Goal: Use online tool/utility: Utilize a website feature to perform a specific function

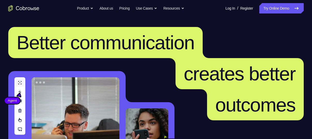
click at [271, 9] on link "Try Online Demo" at bounding box center [281, 8] width 44 height 10
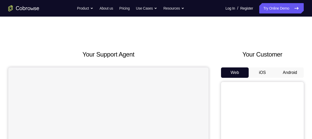
click at [288, 74] on button "Android" at bounding box center [290, 72] width 28 height 10
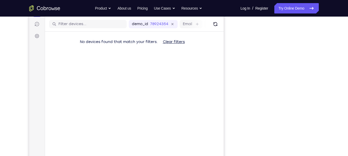
scroll to position [63, 0]
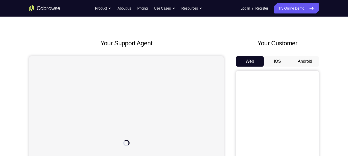
scroll to position [10, 0]
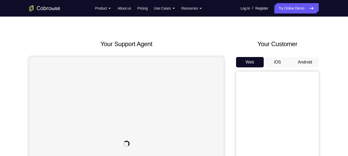
click at [308, 62] on button "Android" at bounding box center [305, 62] width 28 height 10
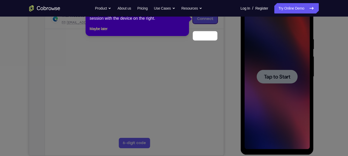
scroll to position [65, 0]
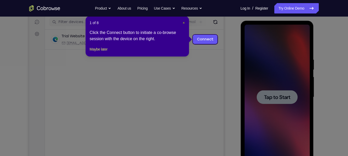
click at [183, 23] on span "×" at bounding box center [184, 23] width 2 height 4
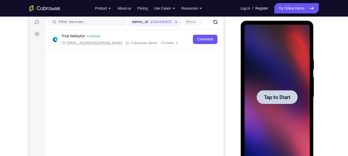
click at [286, 91] on div at bounding box center [277, 97] width 41 height 14
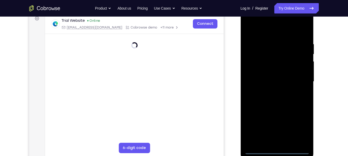
scroll to position [82, 0]
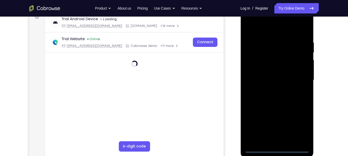
click at [276, 147] on div at bounding box center [276, 80] width 65 height 145
click at [298, 125] on div at bounding box center [276, 80] width 65 height 145
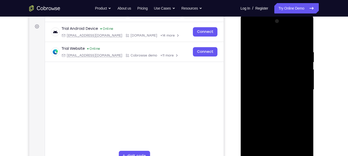
scroll to position [70, 0]
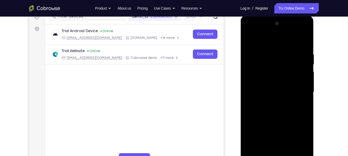
click at [270, 42] on div at bounding box center [276, 91] width 65 height 145
click at [301, 88] on div at bounding box center [276, 91] width 65 height 145
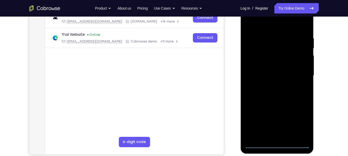
scroll to position [89, 0]
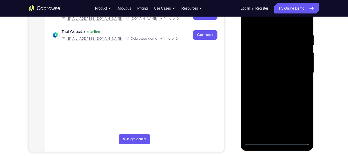
click at [270, 82] on div at bounding box center [276, 72] width 65 height 145
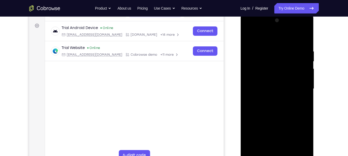
scroll to position [72, 0]
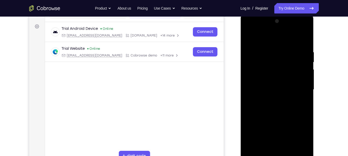
click at [277, 82] on div at bounding box center [276, 89] width 65 height 145
click at [271, 79] on div at bounding box center [276, 89] width 65 height 145
click at [262, 89] on div at bounding box center [276, 89] width 65 height 145
click at [259, 104] on div at bounding box center [276, 89] width 65 height 145
click at [267, 103] on div at bounding box center [276, 89] width 65 height 145
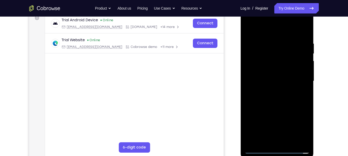
scroll to position [81, 0]
click at [271, 104] on div at bounding box center [276, 81] width 65 height 145
click at [288, 139] on div at bounding box center [276, 81] width 65 height 145
click at [272, 109] on div at bounding box center [276, 81] width 65 height 145
click at [257, 149] on div at bounding box center [276, 81] width 65 height 145
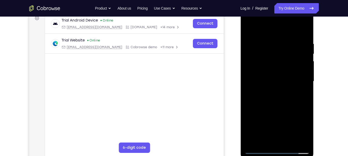
click at [268, 37] on div at bounding box center [276, 81] width 65 height 145
click at [278, 83] on div at bounding box center [276, 81] width 65 height 145
click at [278, 73] on div at bounding box center [276, 81] width 65 height 145
click at [248, 27] on div at bounding box center [276, 81] width 65 height 145
click at [297, 139] on div at bounding box center [276, 81] width 65 height 145
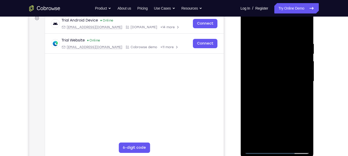
click at [297, 79] on div at bounding box center [276, 81] width 65 height 145
click at [299, 80] on div at bounding box center [276, 81] width 65 height 145
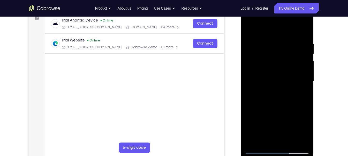
click at [299, 80] on div at bounding box center [276, 81] width 65 height 145
click at [294, 81] on div at bounding box center [276, 81] width 65 height 145
click at [302, 73] on div at bounding box center [276, 81] width 65 height 145
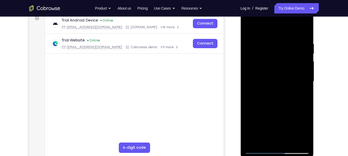
click at [302, 73] on div at bounding box center [276, 81] width 65 height 145
click at [303, 80] on div at bounding box center [276, 81] width 65 height 145
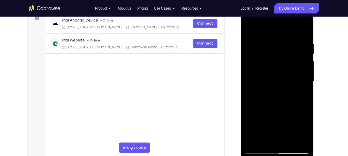
click at [299, 83] on div at bounding box center [276, 81] width 65 height 145
click at [248, 84] on div at bounding box center [276, 81] width 65 height 145
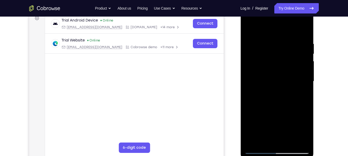
click at [304, 31] on div at bounding box center [276, 81] width 65 height 145
click at [306, 94] on div at bounding box center [276, 81] width 65 height 145
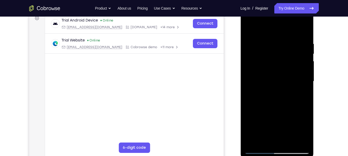
click at [306, 94] on div at bounding box center [276, 81] width 65 height 145
click at [283, 104] on div at bounding box center [276, 81] width 65 height 145
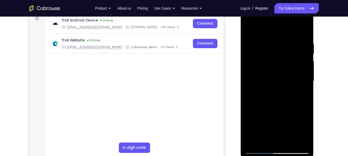
click at [283, 104] on div at bounding box center [276, 81] width 65 height 145
click at [288, 143] on div at bounding box center [276, 81] width 65 height 145
click at [274, 67] on div at bounding box center [276, 81] width 65 height 145
click at [279, 139] on div at bounding box center [276, 81] width 65 height 145
click at [263, 141] on div at bounding box center [276, 81] width 65 height 145
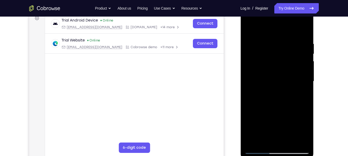
click at [264, 112] on div at bounding box center [276, 81] width 65 height 145
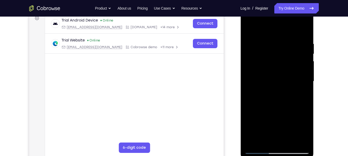
click at [301, 91] on div at bounding box center [276, 81] width 65 height 145
click at [304, 93] on div at bounding box center [276, 81] width 65 height 145
click at [249, 30] on div at bounding box center [276, 81] width 65 height 145
click at [271, 76] on div at bounding box center [276, 81] width 65 height 145
click at [249, 30] on div at bounding box center [276, 81] width 65 height 145
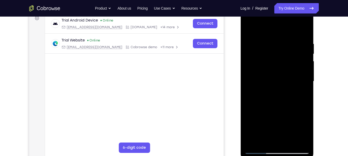
click at [275, 99] on div at bounding box center [276, 81] width 65 height 145
click at [260, 131] on div at bounding box center [276, 81] width 65 height 145
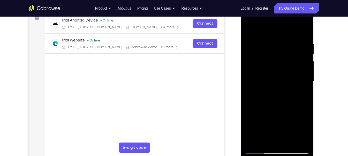
click at [254, 57] on div at bounding box center [276, 81] width 65 height 145
click at [249, 29] on div at bounding box center [276, 81] width 65 height 145
click at [250, 28] on div at bounding box center [276, 81] width 65 height 145
drag, startPoint x: 298, startPoint y: 39, endPoint x: 256, endPoint y: 43, distance: 42.3
click at [256, 43] on div at bounding box center [276, 81] width 65 height 145
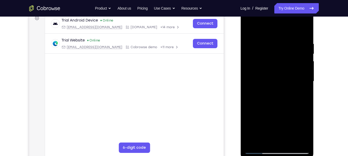
drag, startPoint x: 301, startPoint y: 37, endPoint x: 273, endPoint y: 45, distance: 29.6
click at [273, 45] on div at bounding box center [276, 81] width 65 height 145
drag, startPoint x: 259, startPoint y: 43, endPoint x: 298, endPoint y: 43, distance: 39.6
click at [298, 43] on div at bounding box center [276, 81] width 65 height 145
drag, startPoint x: 255, startPoint y: 40, endPoint x: 284, endPoint y: 37, distance: 29.6
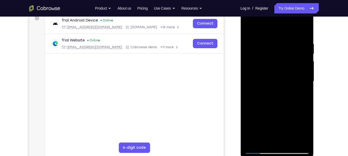
click at [284, 37] on div at bounding box center [276, 81] width 65 height 145
click at [269, 39] on div at bounding box center [276, 81] width 65 height 145
click at [258, 29] on div at bounding box center [276, 81] width 65 height 145
click at [252, 81] on div at bounding box center [276, 81] width 65 height 145
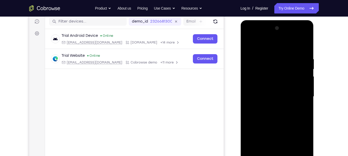
scroll to position [69, 0]
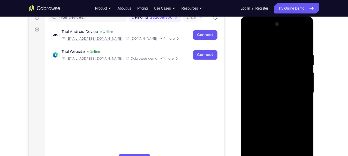
click at [299, 74] on div at bounding box center [276, 92] width 65 height 145
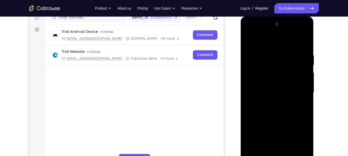
click at [299, 74] on div at bounding box center [276, 92] width 65 height 145
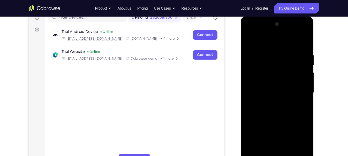
click at [299, 74] on div at bounding box center [276, 92] width 65 height 145
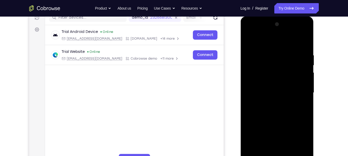
click at [299, 74] on div at bounding box center [276, 92] width 65 height 145
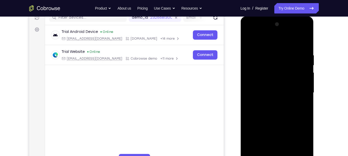
click at [299, 74] on div at bounding box center [276, 92] width 65 height 145
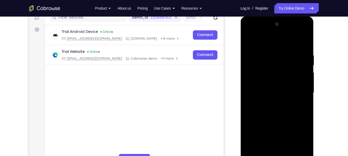
click at [299, 74] on div at bounding box center [276, 92] width 65 height 145
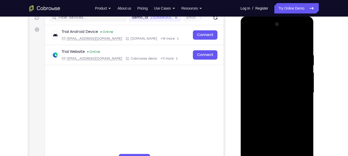
click at [299, 74] on div at bounding box center [276, 92] width 65 height 145
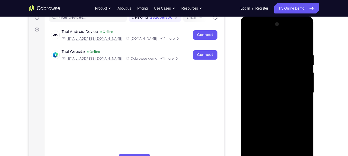
click at [299, 74] on div at bounding box center [276, 92] width 65 height 145
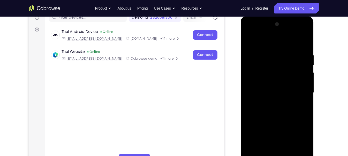
click at [299, 74] on div at bounding box center [276, 92] width 65 height 145
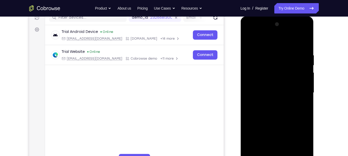
click at [299, 74] on div at bounding box center [276, 92] width 65 height 145
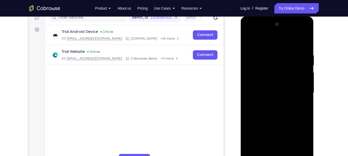
click at [299, 74] on div at bounding box center [276, 92] width 65 height 145
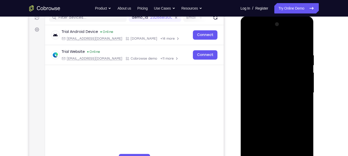
click at [299, 74] on div at bounding box center [276, 92] width 65 height 145
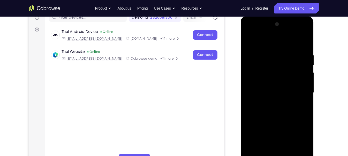
click at [299, 74] on div at bounding box center [276, 92] width 65 height 145
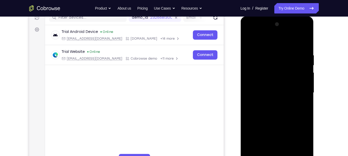
click at [299, 74] on div at bounding box center [276, 92] width 65 height 145
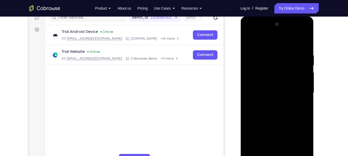
click at [299, 74] on div at bounding box center [276, 92] width 65 height 145
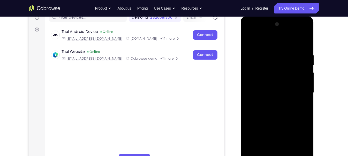
click at [299, 74] on div at bounding box center [276, 92] width 65 height 145
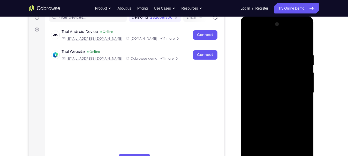
click at [299, 74] on div at bounding box center [276, 92] width 65 height 145
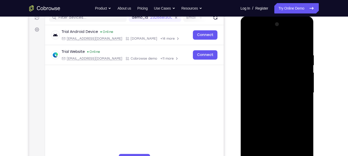
click at [299, 74] on div at bounding box center [276, 92] width 65 height 145
click at [305, 26] on div at bounding box center [276, 92] width 65 height 145
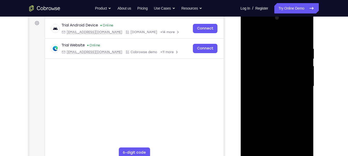
scroll to position [78, 0]
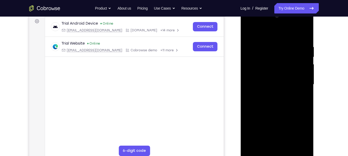
click at [251, 144] on div at bounding box center [276, 84] width 65 height 145
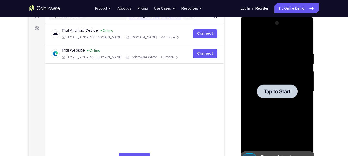
scroll to position [69, 0]
